Goal: Task Accomplishment & Management: Use online tool/utility

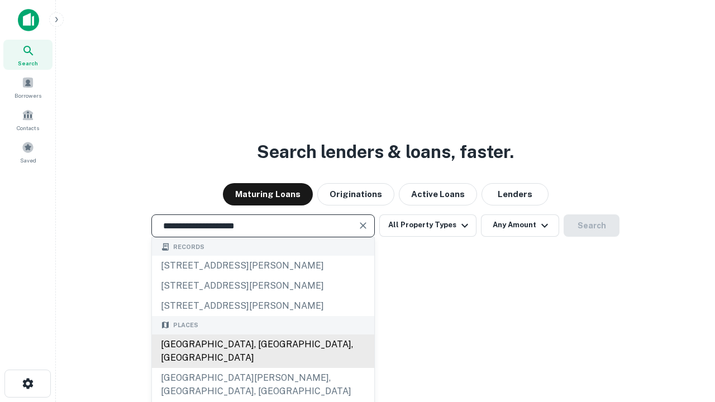
click at [263, 368] on div "[GEOGRAPHIC_DATA], [GEOGRAPHIC_DATA], [GEOGRAPHIC_DATA]" at bounding box center [263, 352] width 222 height 34
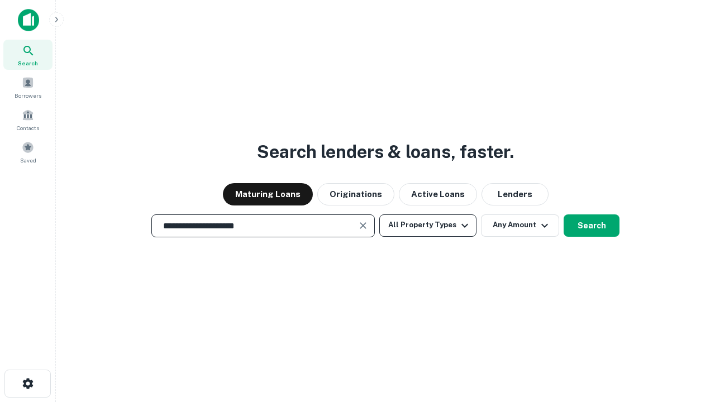
type input "**********"
click at [428, 225] on button "All Property Types" at bounding box center [427, 226] width 97 height 22
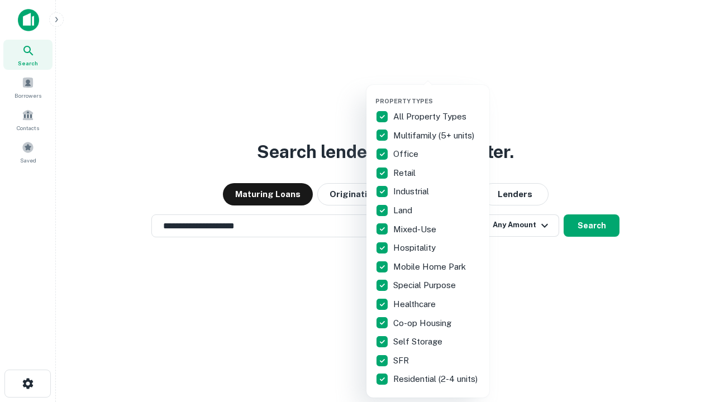
click at [437, 94] on button "button" at bounding box center [437, 94] width 123 height 1
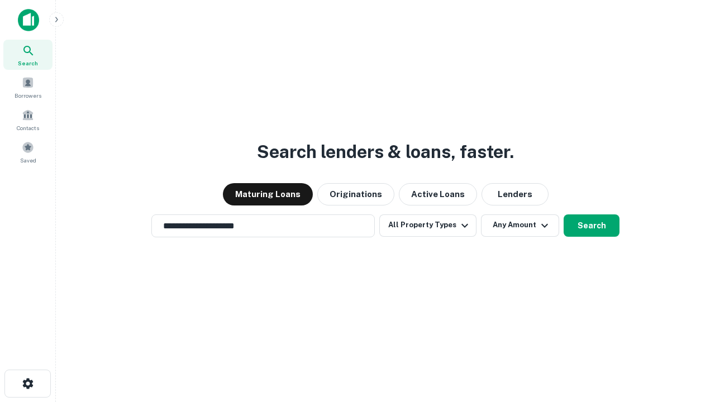
scroll to position [7, 135]
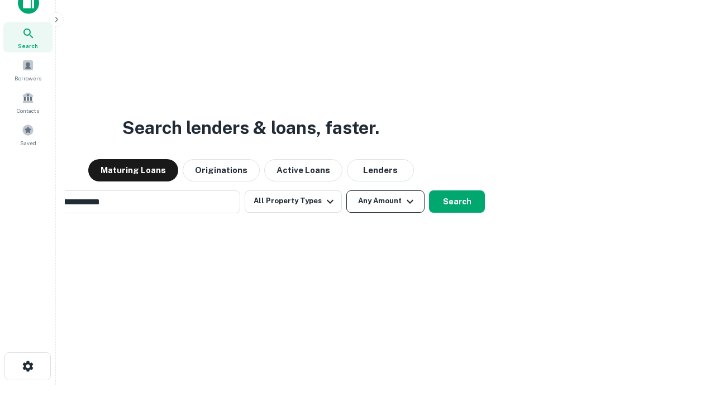
click at [347, 191] on button "Any Amount" at bounding box center [386, 202] width 78 height 22
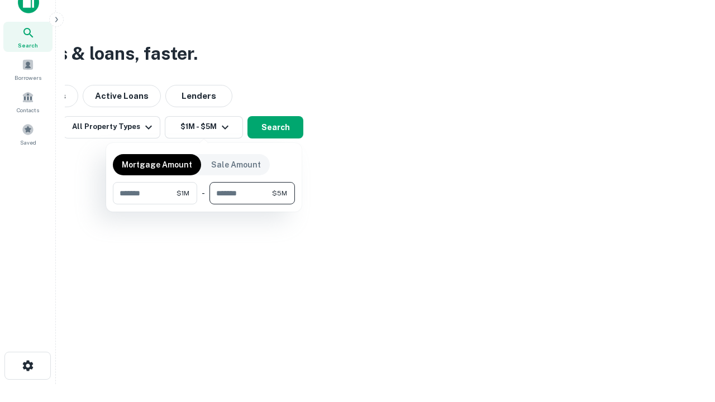
type input "*******"
click at [204, 205] on button "button" at bounding box center [204, 205] width 182 height 1
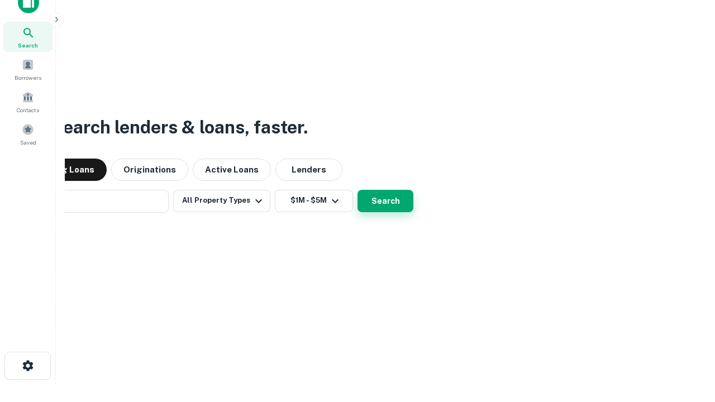
click at [358, 190] on button "Search" at bounding box center [386, 201] width 56 height 22
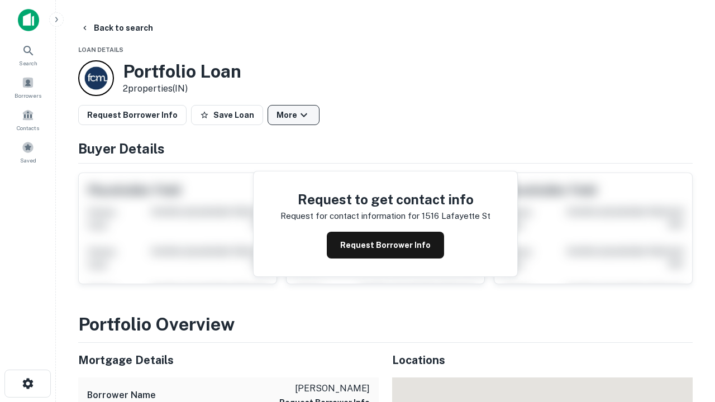
click at [293, 115] on button "More" at bounding box center [294, 115] width 52 height 20
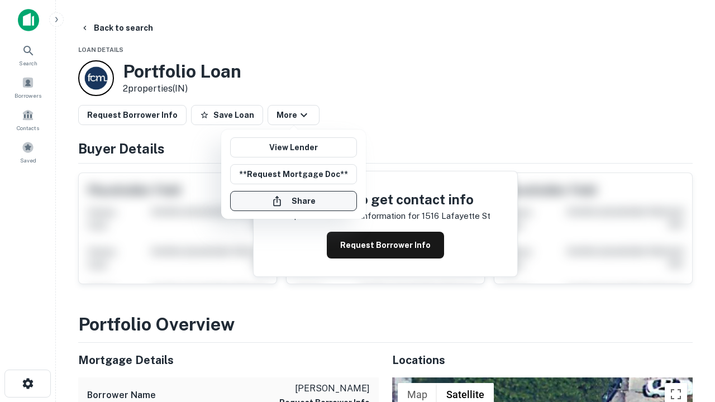
click at [293, 201] on button "Share" at bounding box center [293, 201] width 127 height 20
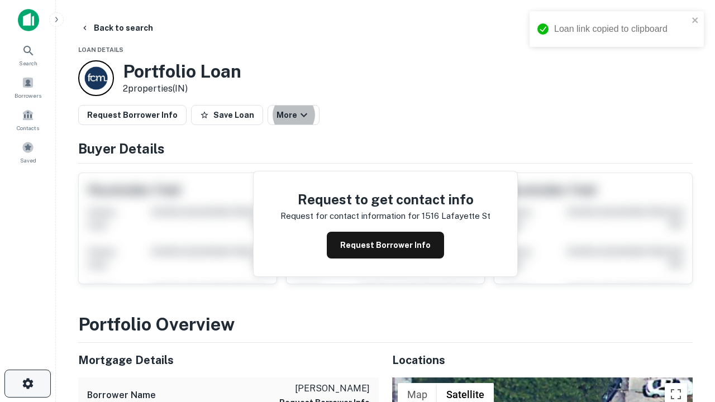
click at [27, 384] on icon "button" at bounding box center [27, 383] width 13 height 13
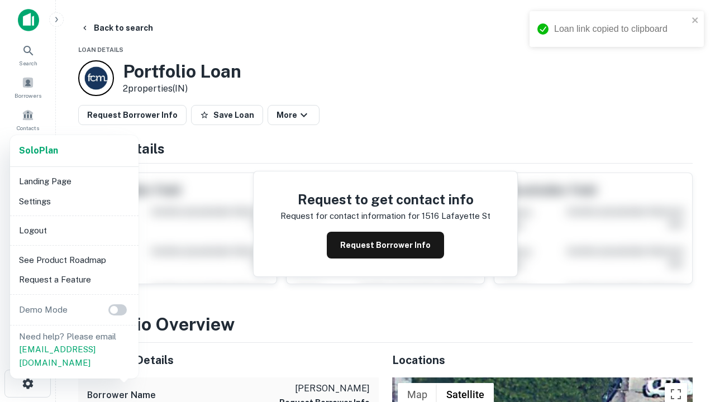
click at [74, 230] on li "Logout" at bounding box center [75, 231] width 120 height 20
